Goal: Task Accomplishment & Management: Complete application form

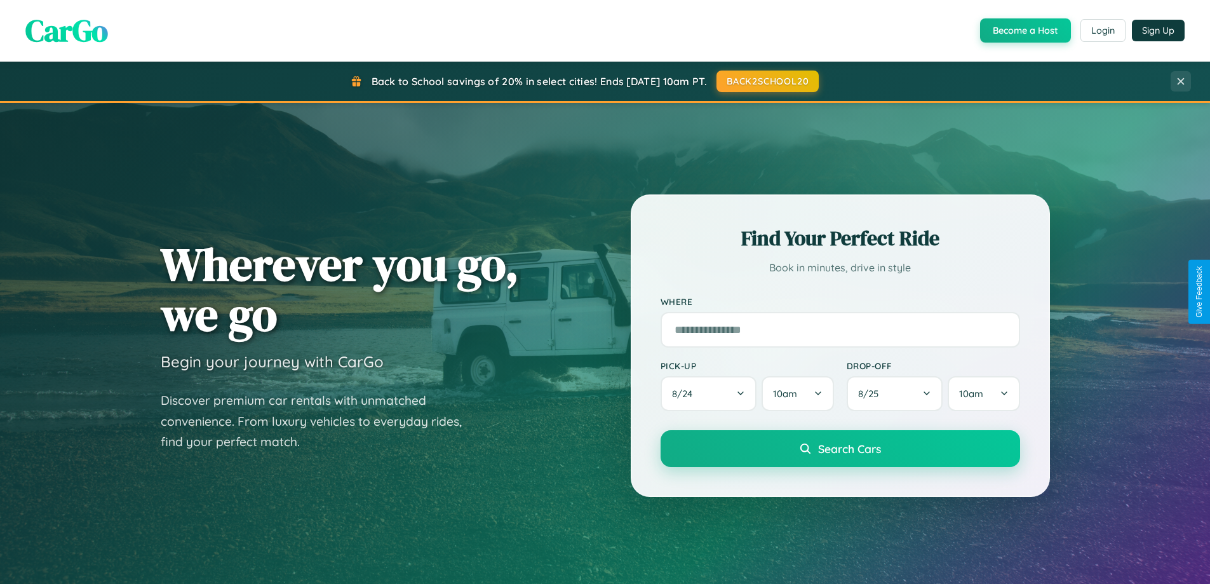
scroll to position [874, 0]
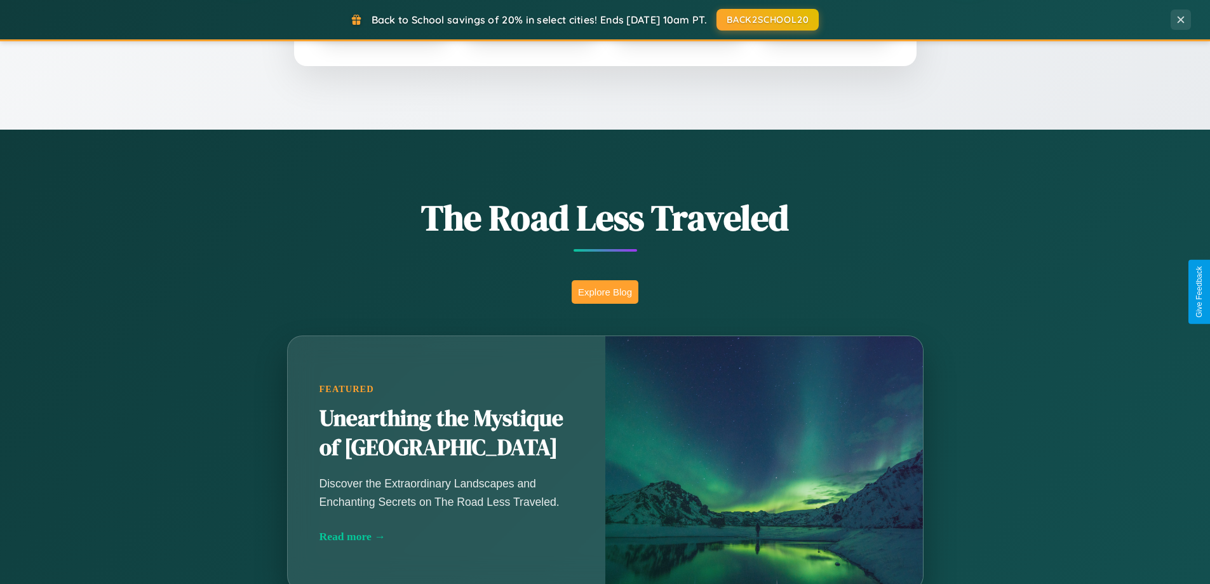
click at [605, 292] on button "Explore Blog" at bounding box center [605, 291] width 67 height 23
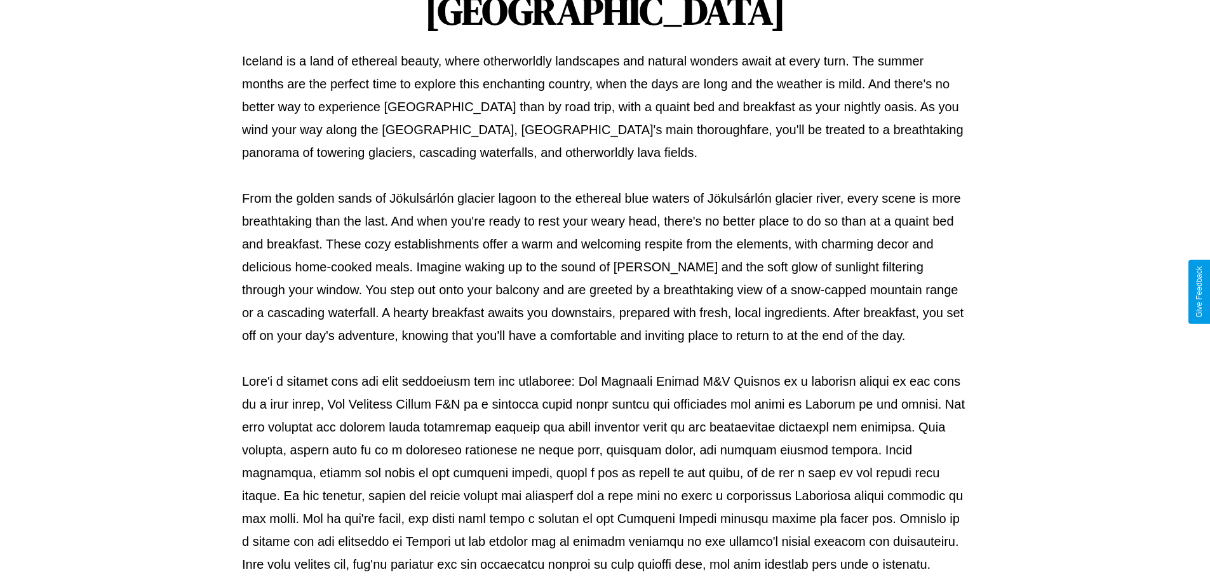
scroll to position [411, 0]
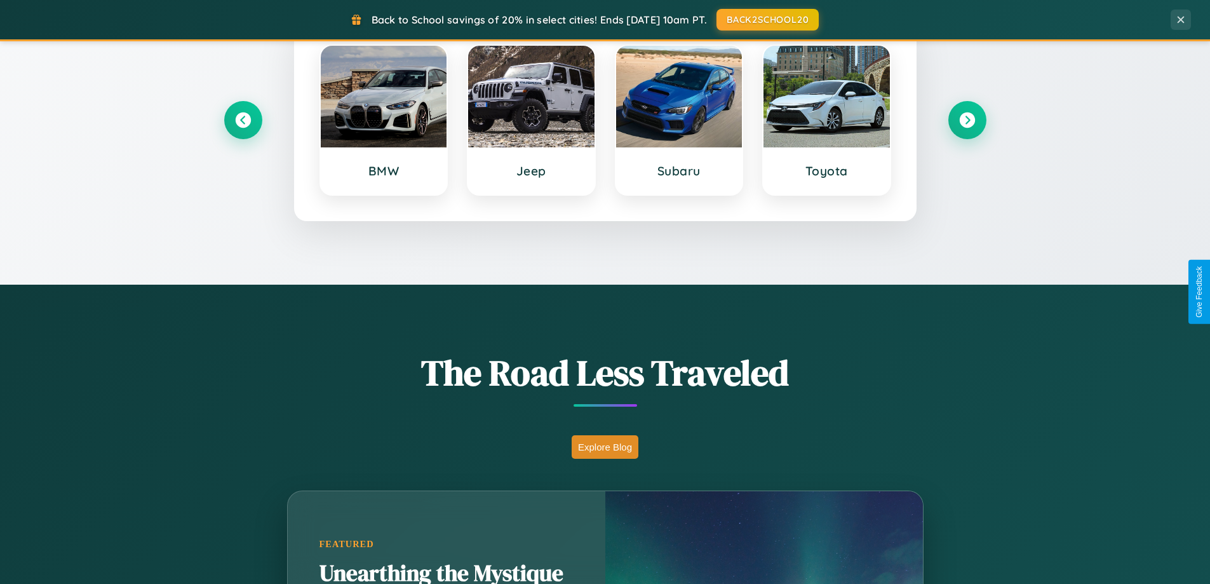
scroll to position [547, 0]
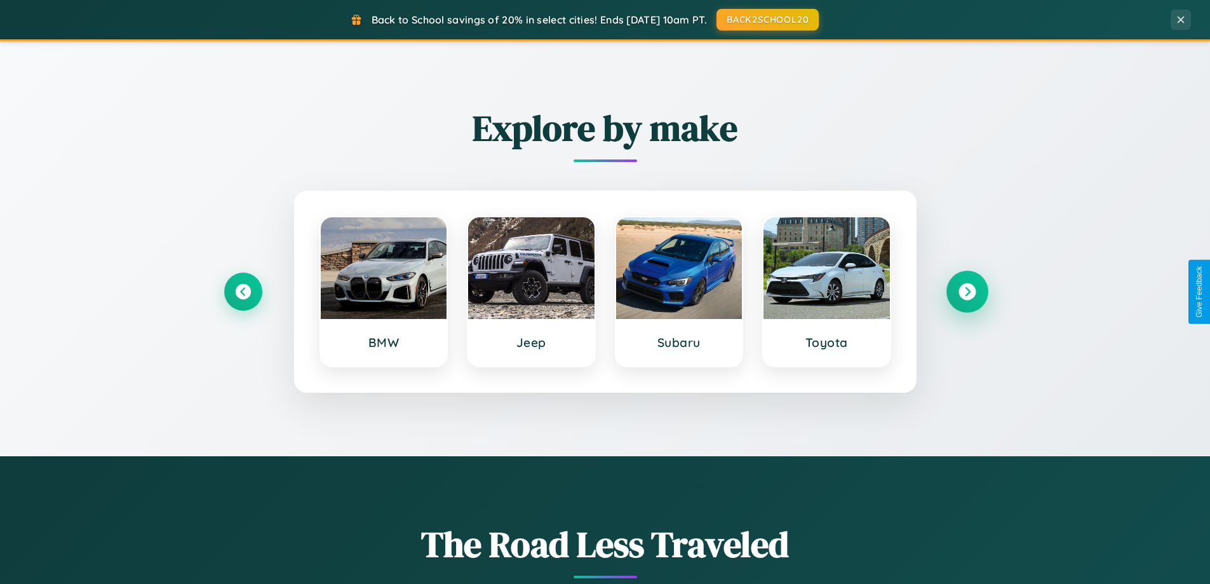
click at [967, 292] on icon at bounding box center [966, 291] width 17 height 17
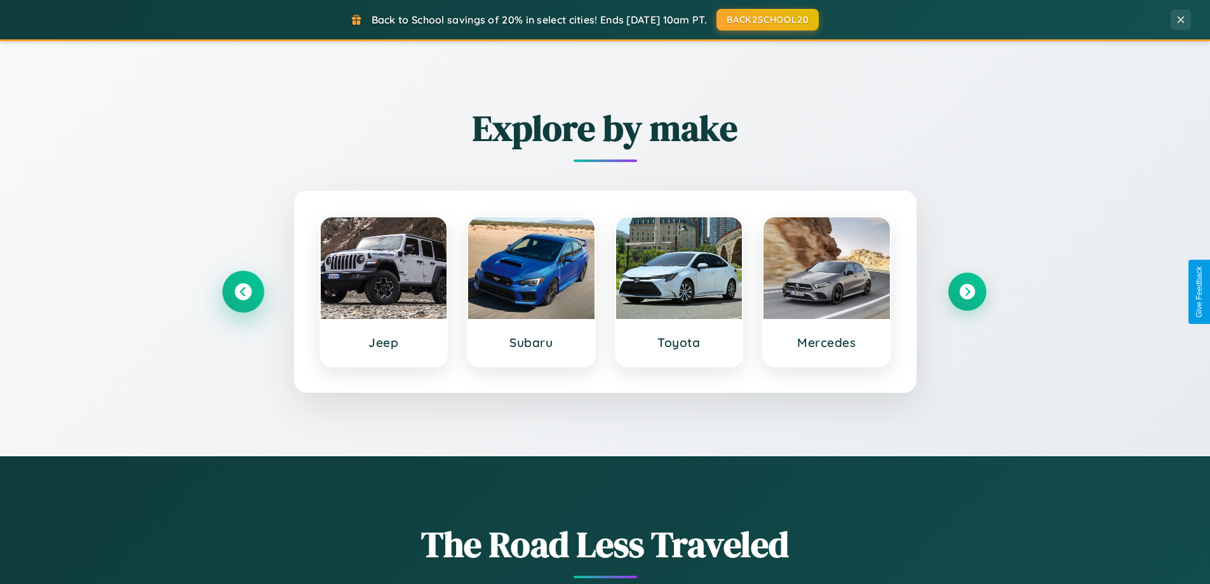
click at [243, 292] on icon at bounding box center [242, 291] width 17 height 17
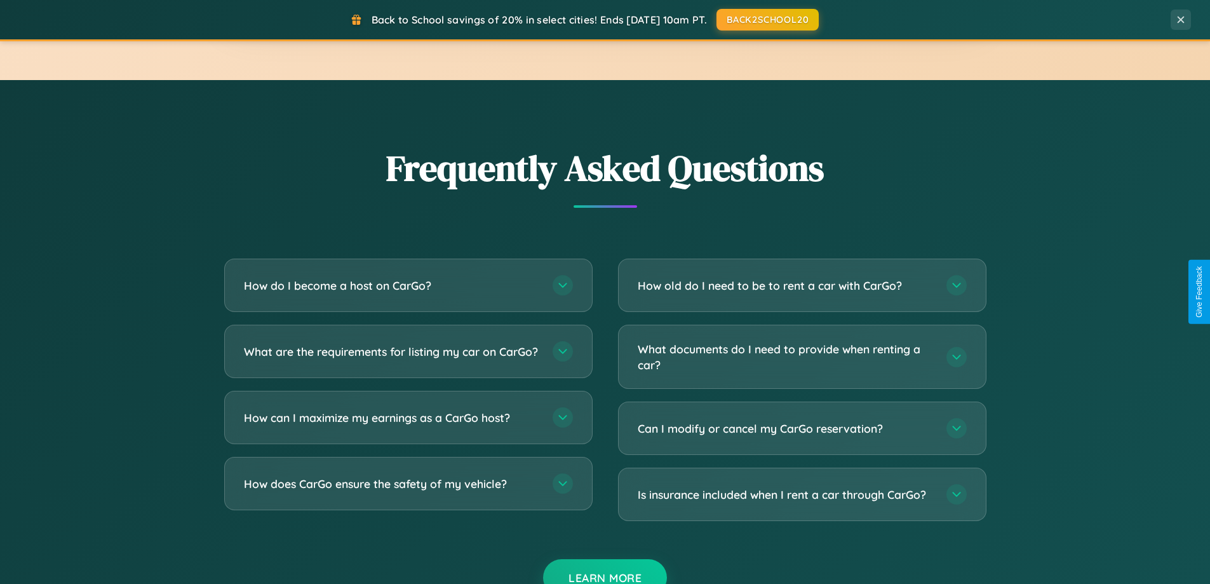
scroll to position [2444, 0]
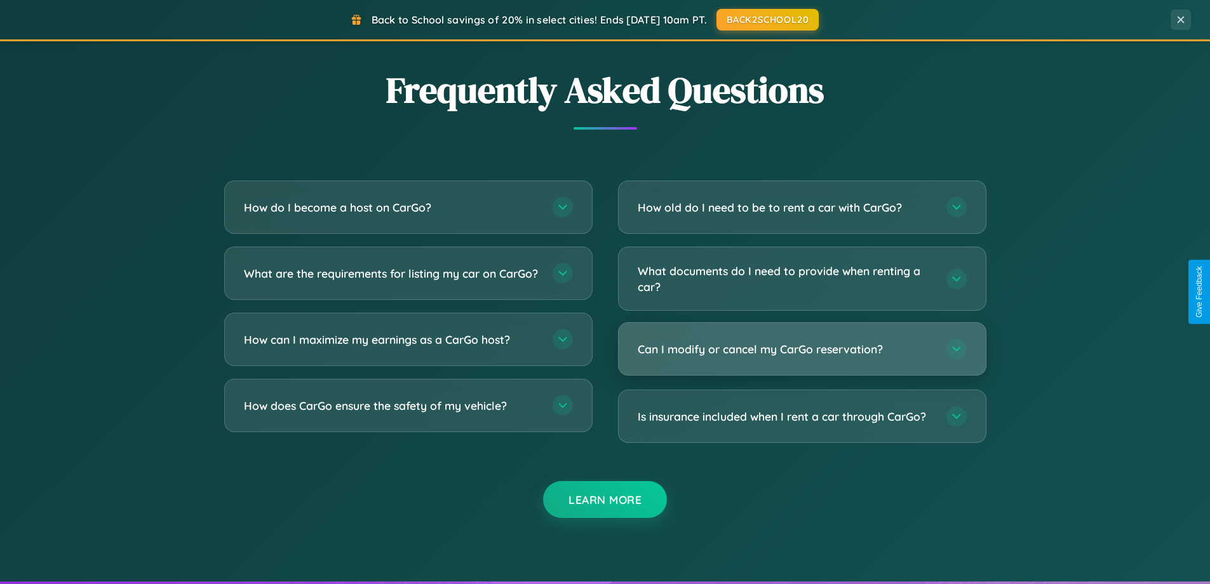
click at [801, 350] on h3 "Can I modify or cancel my CarGo reservation?" at bounding box center [786, 349] width 296 height 16
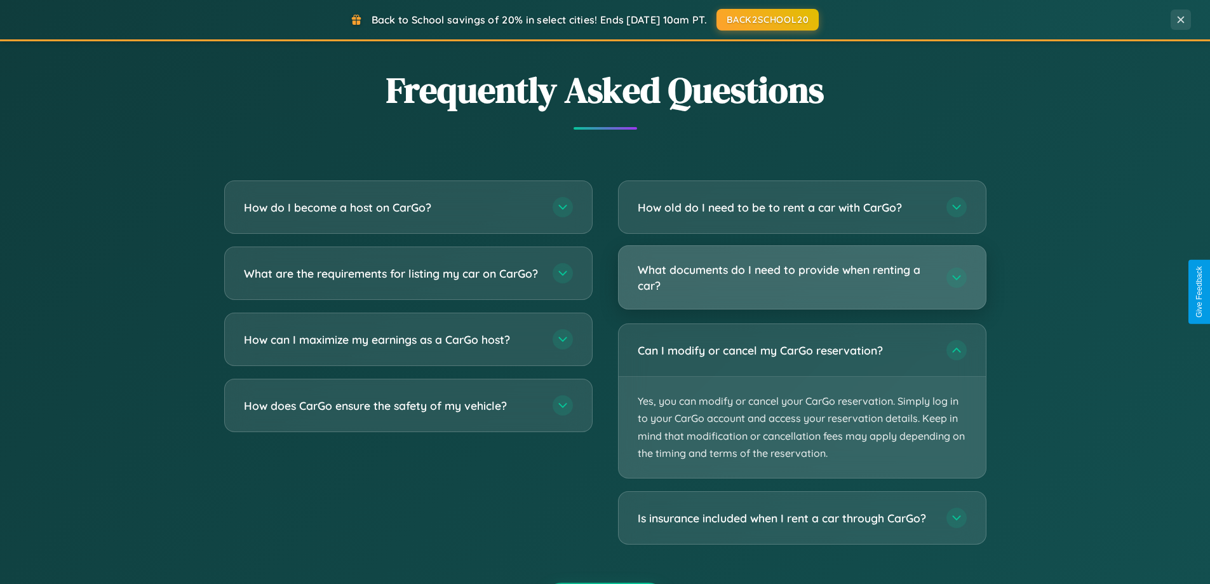
click at [801, 277] on h3 "What documents do I need to provide when renting a car?" at bounding box center [786, 277] width 296 height 31
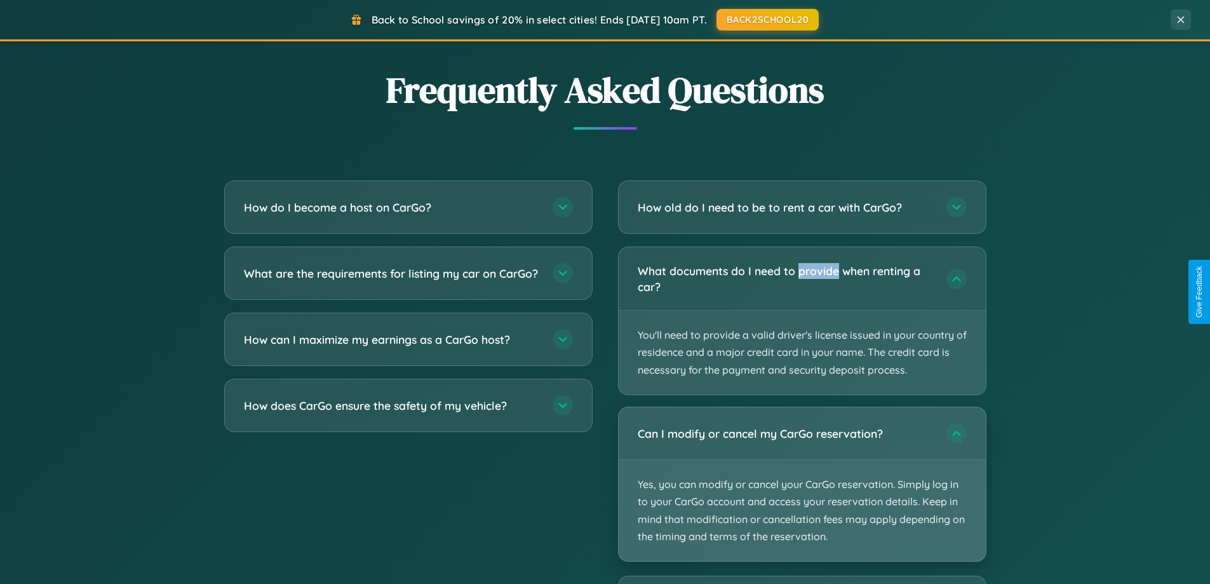
click at [801, 484] on p "Yes, you can modify or cancel your CarGo reservation. Simply log in to your Car…" at bounding box center [802, 510] width 367 height 101
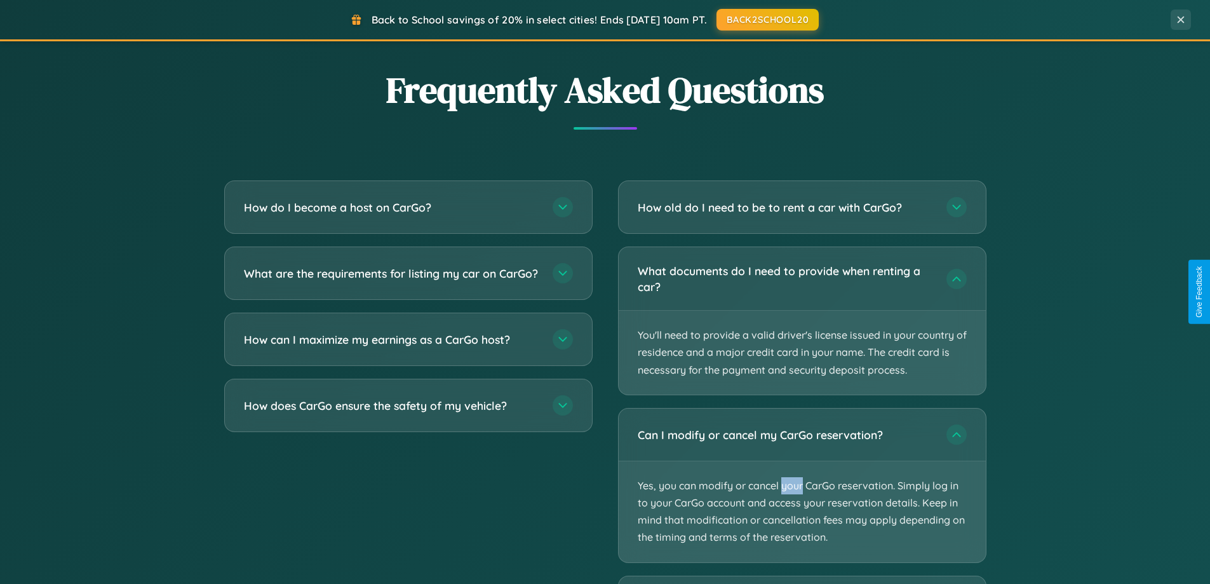
scroll to position [0, 0]
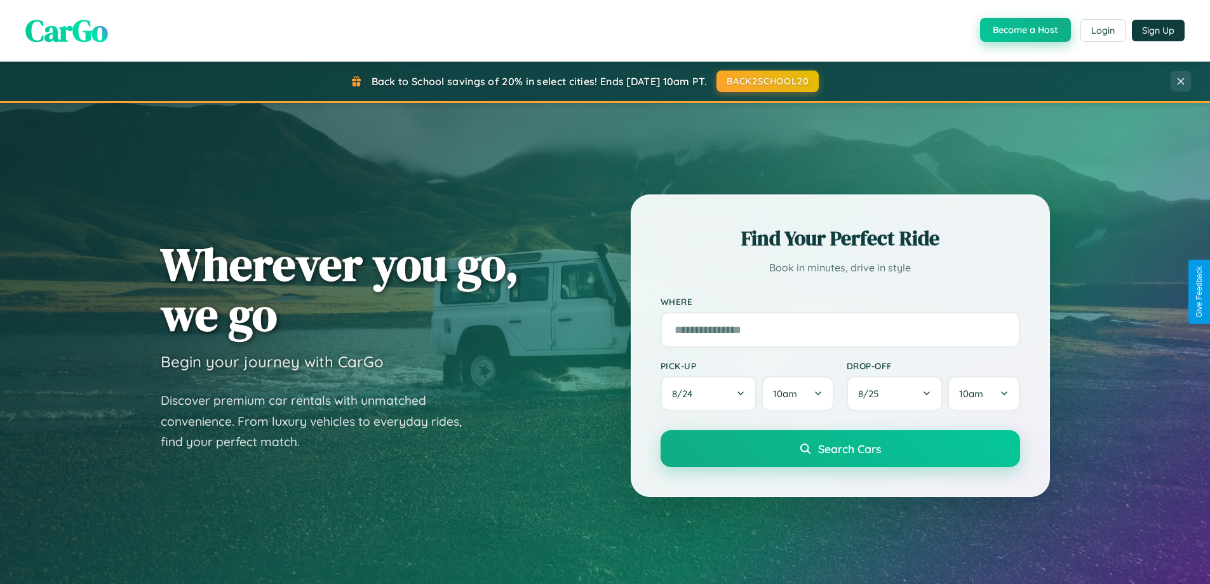
click at [1024, 30] on button "Become a Host" at bounding box center [1025, 30] width 91 height 24
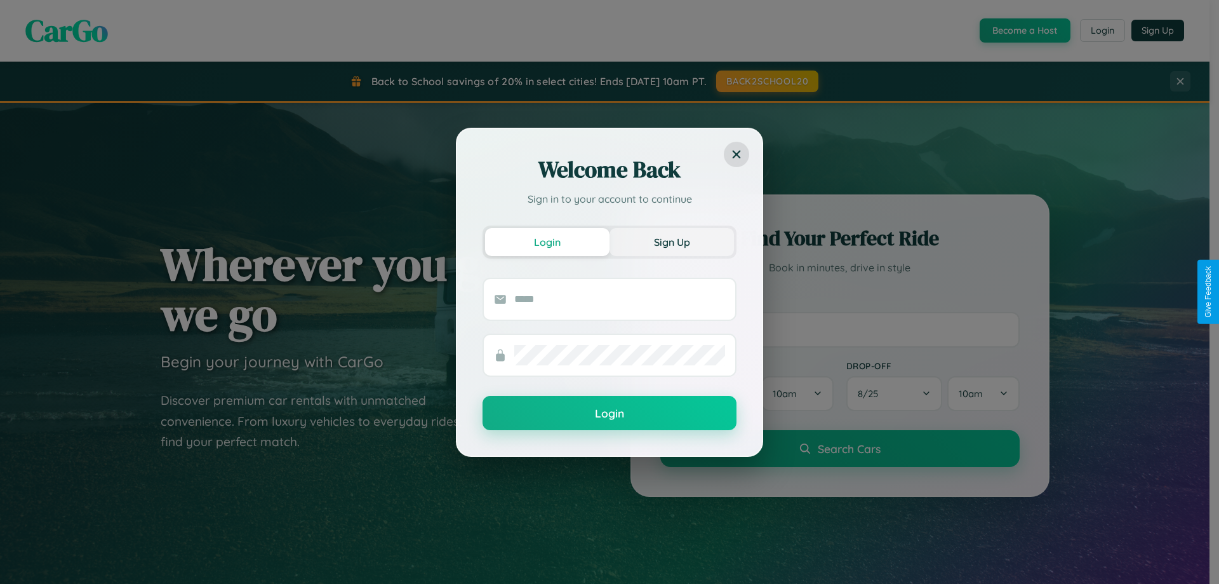
click at [672, 241] on button "Sign Up" at bounding box center [672, 242] width 124 height 28
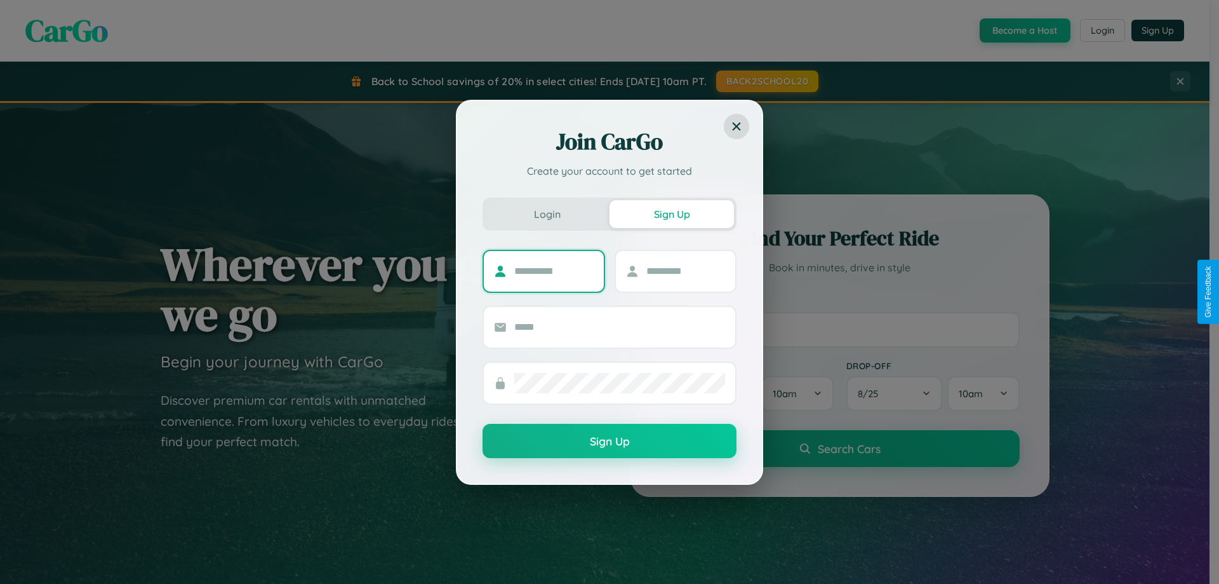
click at [554, 271] on input "text" at bounding box center [553, 271] width 79 height 20
type input "*****"
click at [685, 271] on input "text" at bounding box center [686, 271] width 79 height 20
type input "*****"
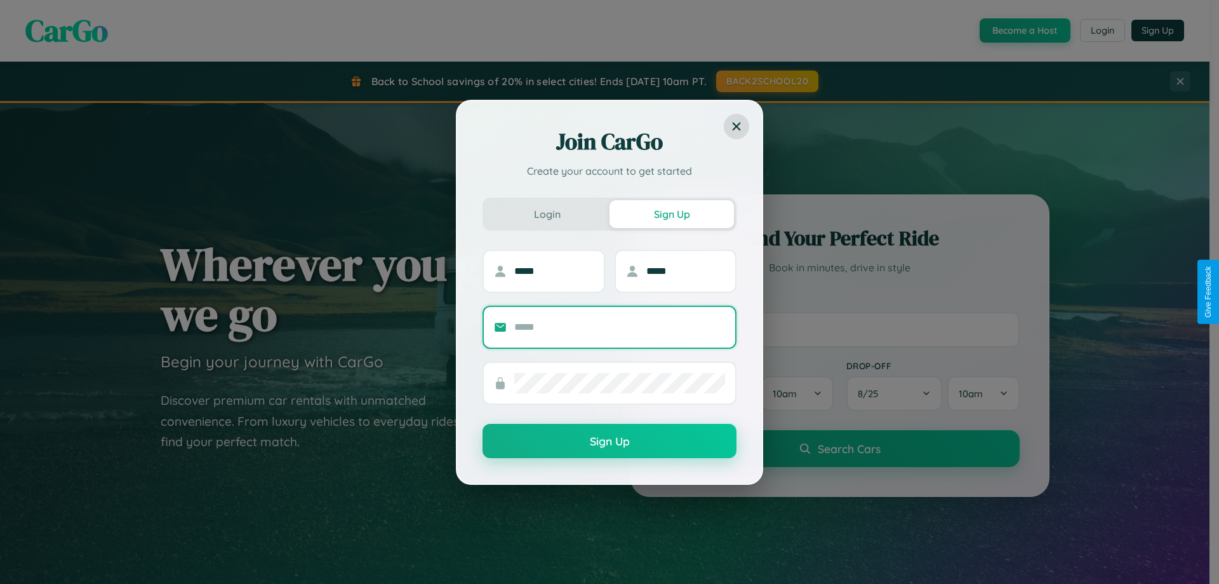
click at [620, 326] on input "text" at bounding box center [619, 327] width 211 height 20
type input "**********"
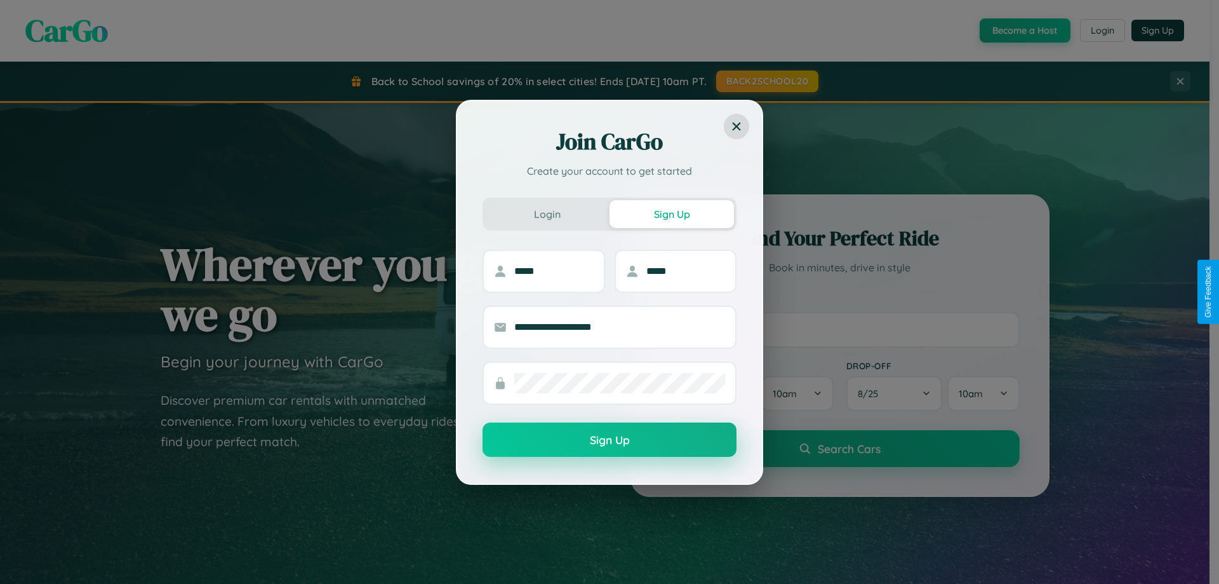
click at [610, 439] on button "Sign Up" at bounding box center [610, 439] width 254 height 34
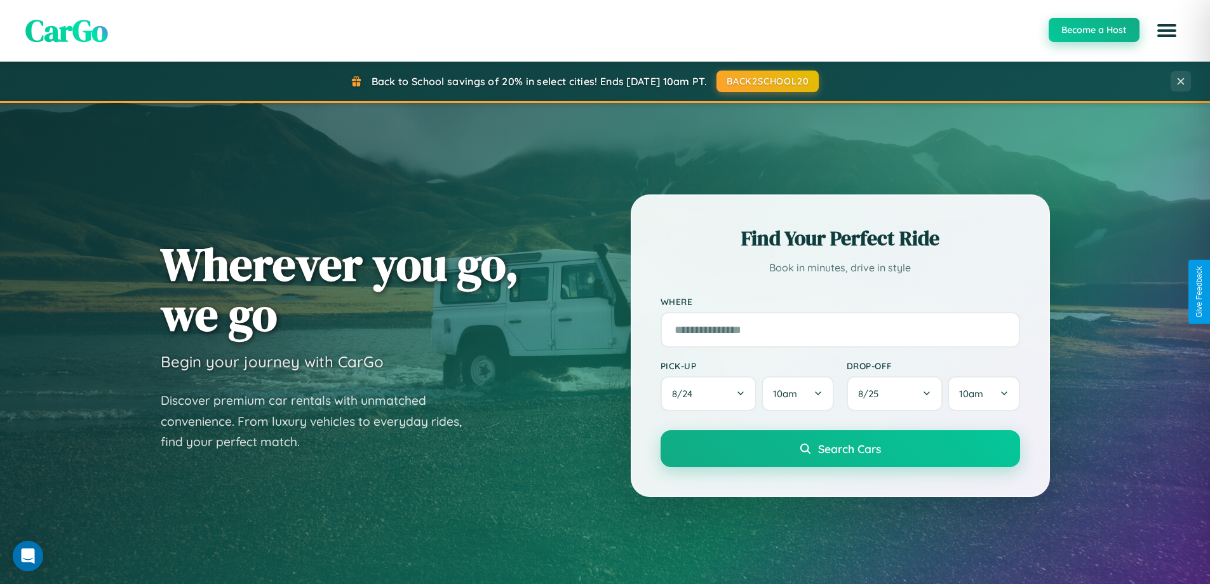
click at [1093, 30] on button "Become a Host" at bounding box center [1094, 30] width 91 height 24
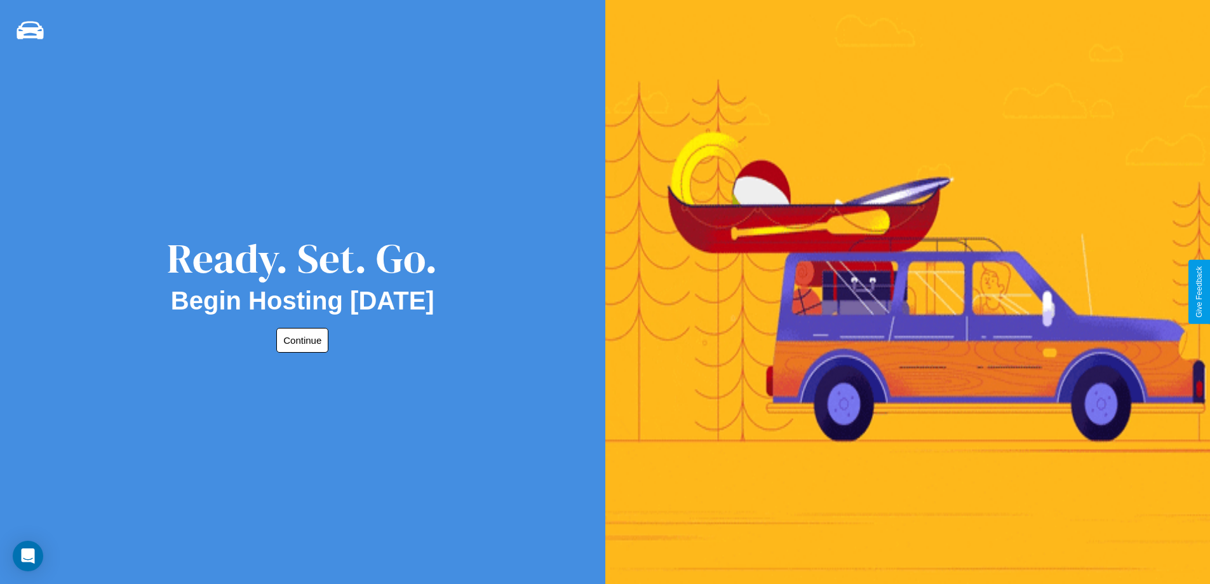
click at [300, 340] on button "Continue" at bounding box center [302, 340] width 52 height 25
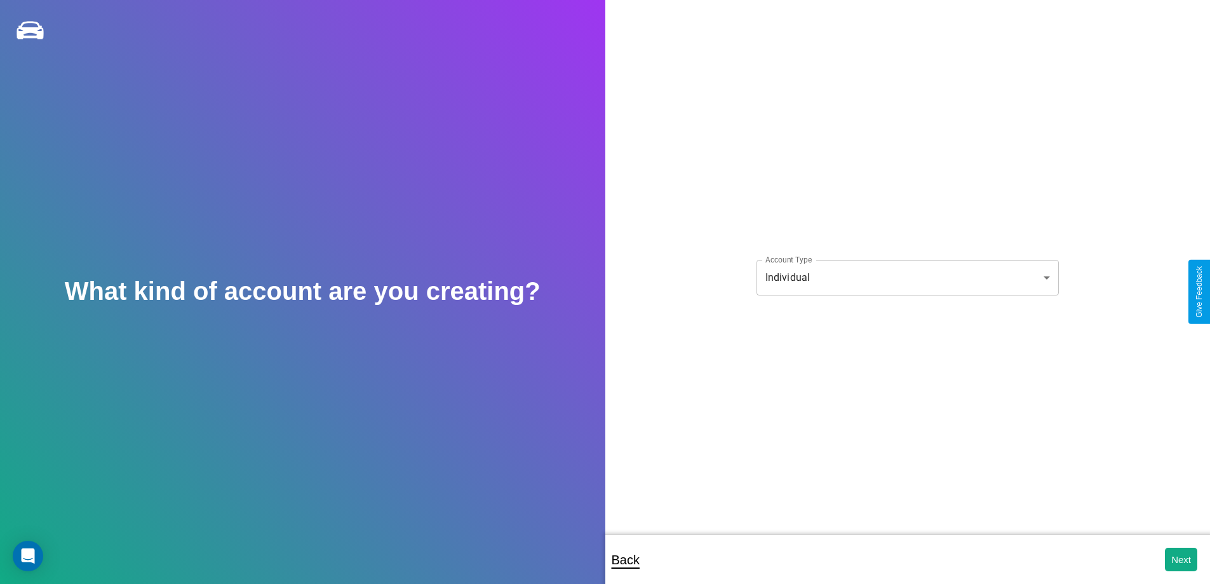
click at [907, 277] on body "**********" at bounding box center [605, 300] width 1210 height 601
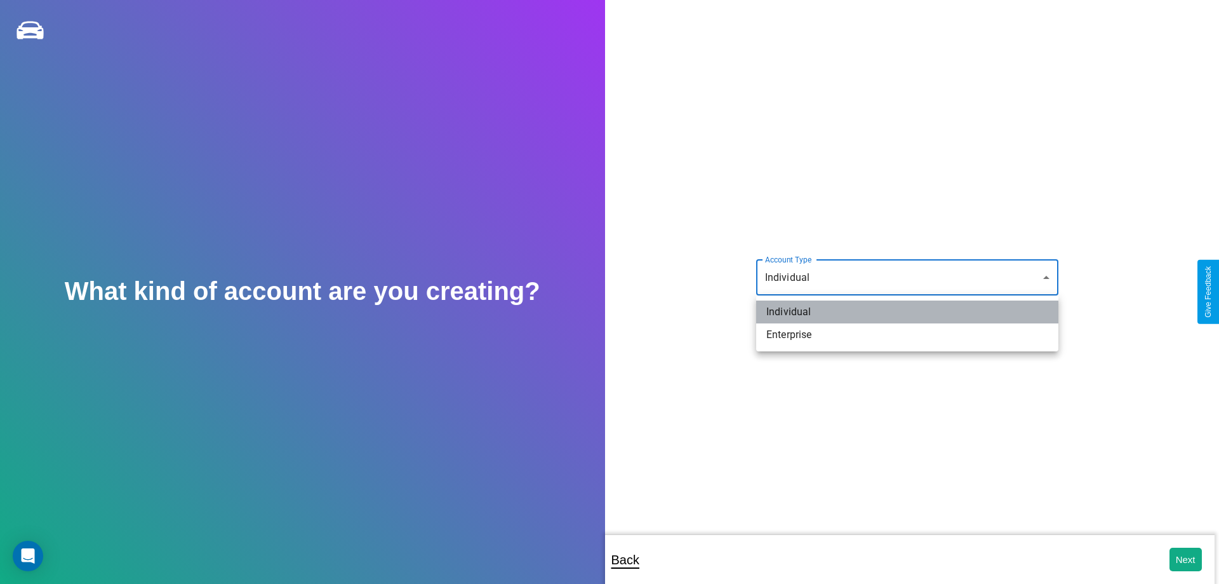
click at [908, 312] on li "Individual" at bounding box center [907, 311] width 302 height 23
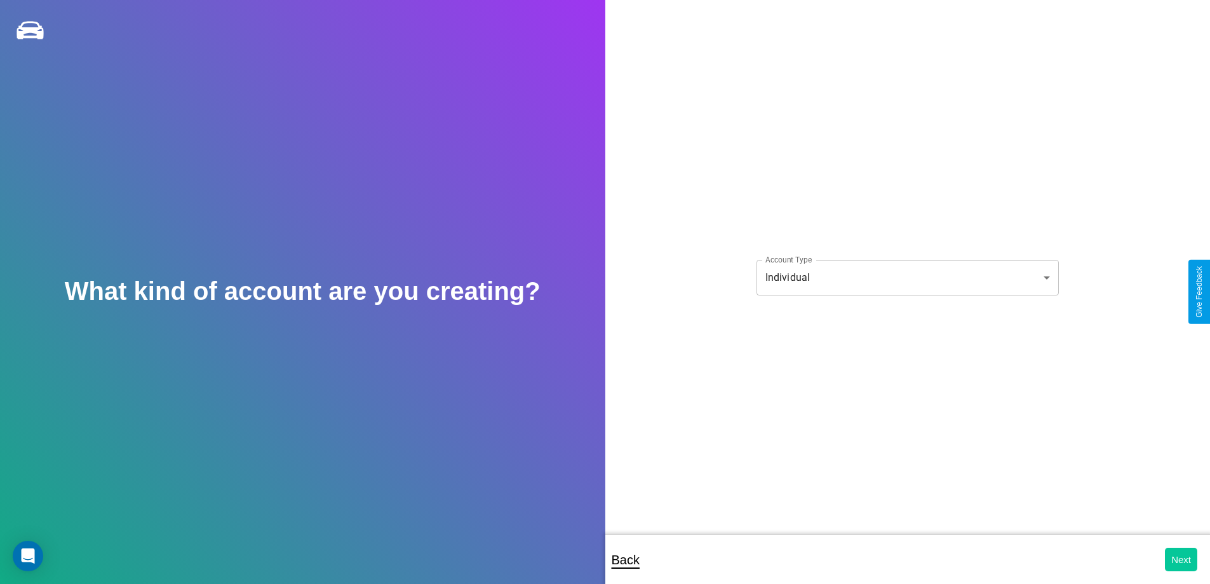
click at [1181, 559] on button "Next" at bounding box center [1181, 558] width 32 height 23
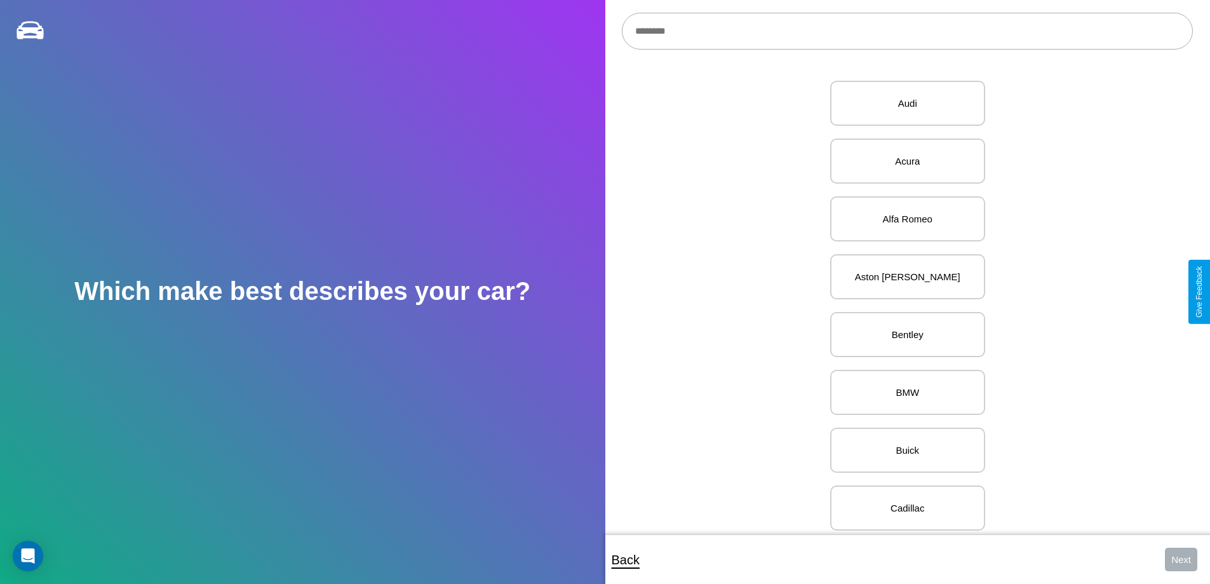
click at [907, 31] on input "text" at bounding box center [907, 31] width 571 height 37
type input "****"
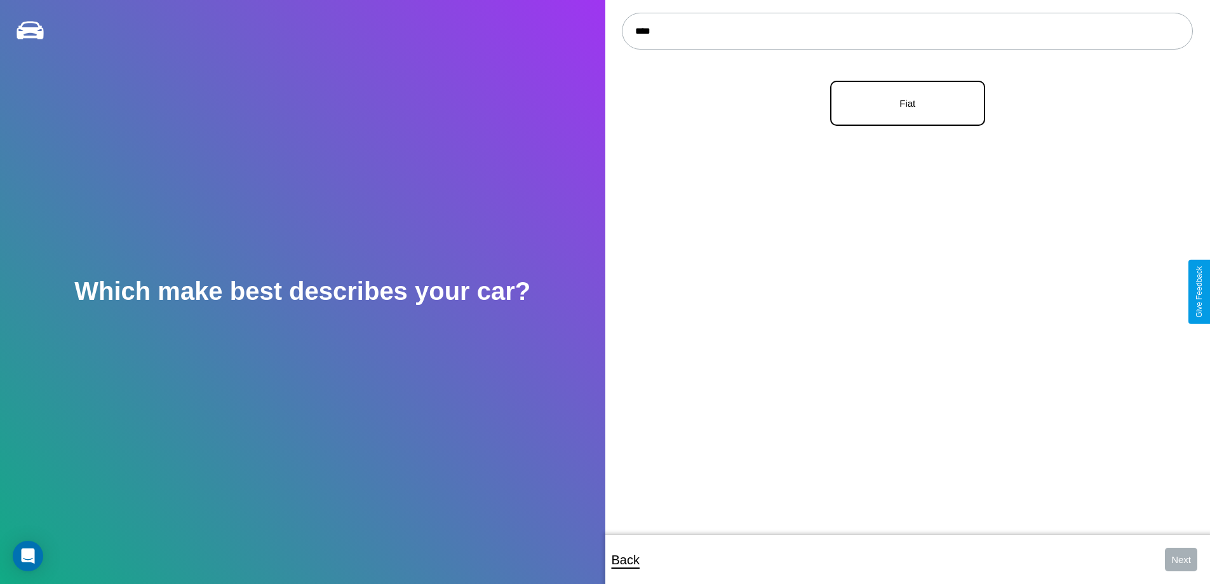
click at [902, 104] on p "Fiat" at bounding box center [907, 103] width 127 height 17
click at [1181, 559] on button "Next" at bounding box center [1181, 558] width 32 height 23
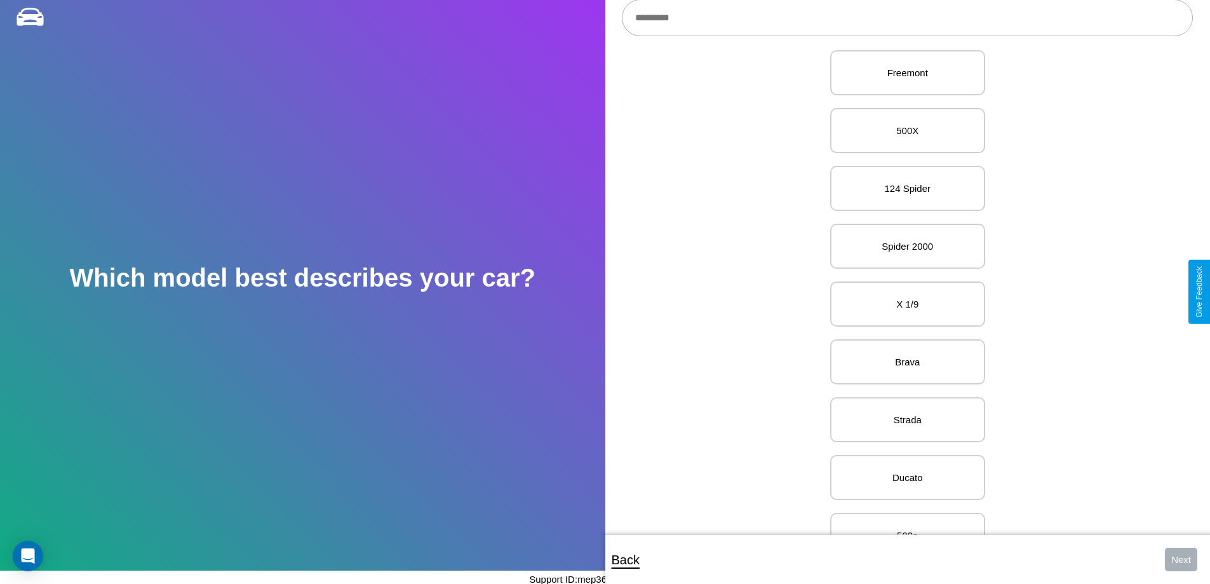
scroll to position [145, 0]
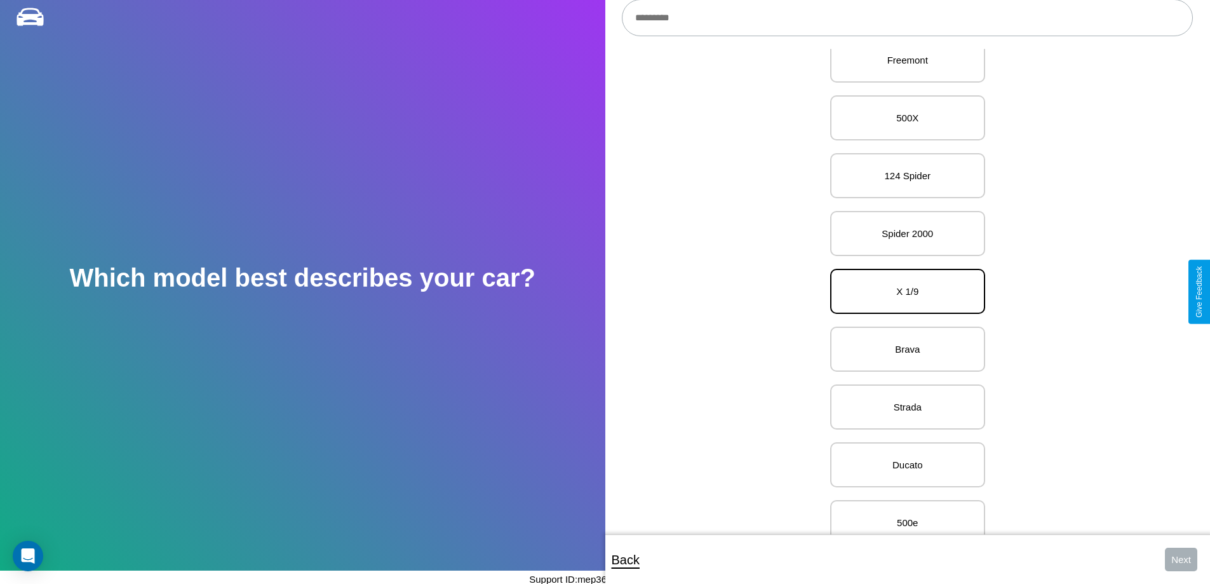
click at [902, 292] on p "X 1/9" at bounding box center [907, 291] width 127 height 17
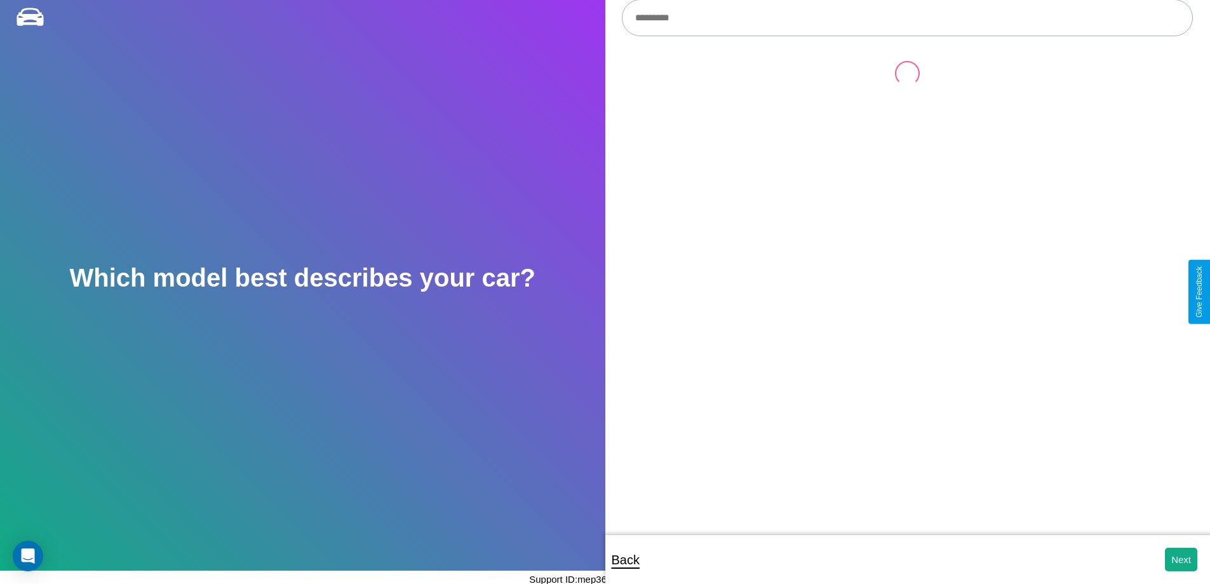
scroll to position [0, 0]
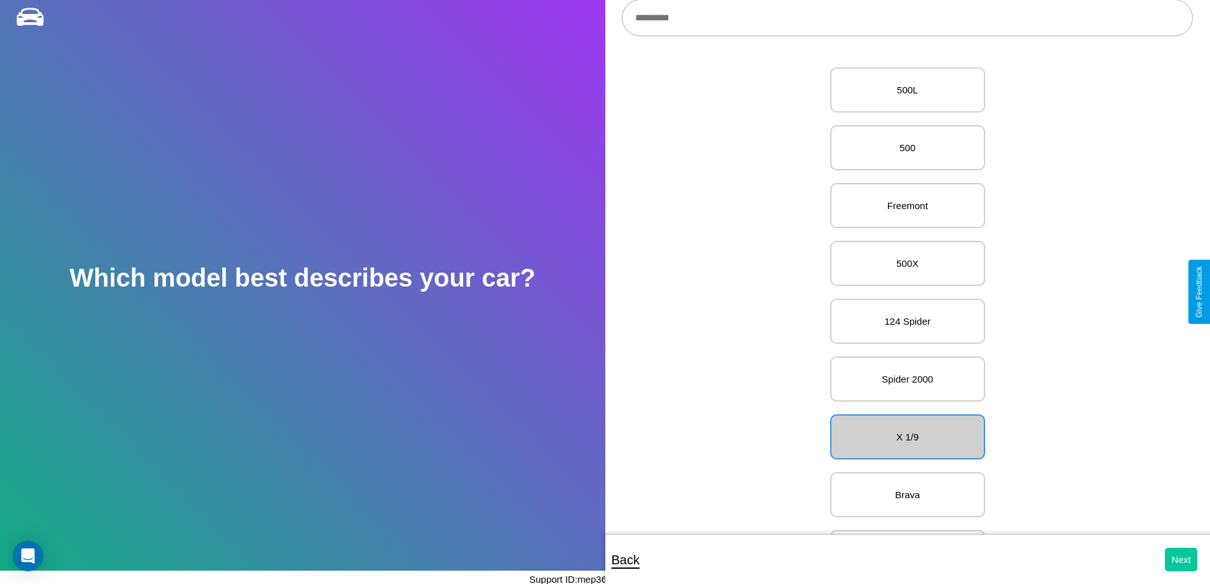
click at [1181, 559] on button "Next" at bounding box center [1181, 558] width 32 height 23
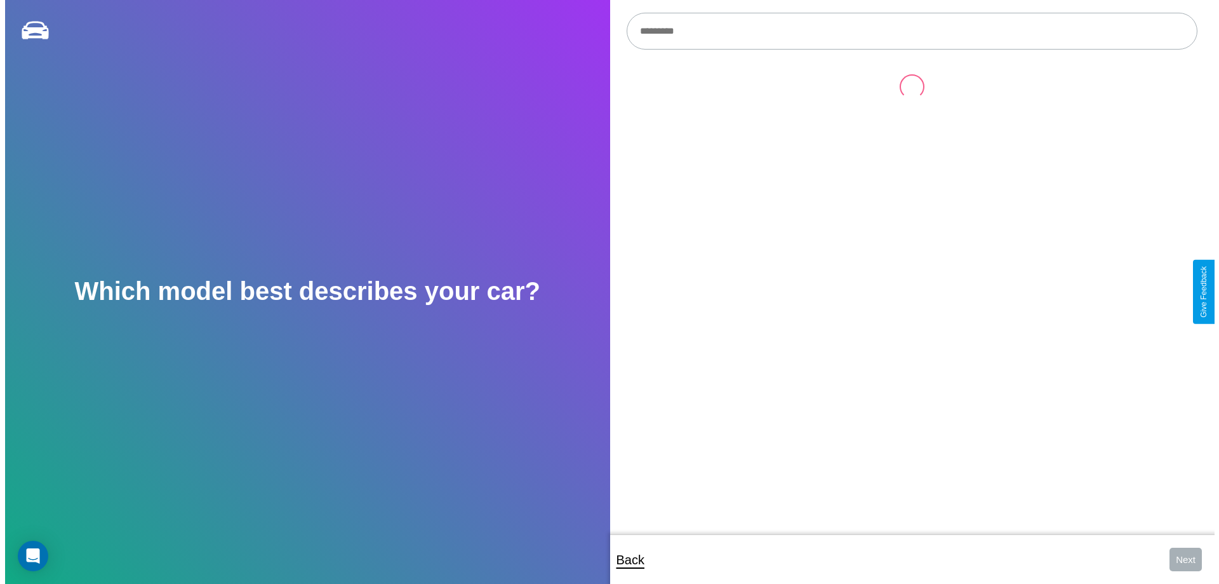
scroll to position [13, 0]
